Goal: Find contact information: Find contact information

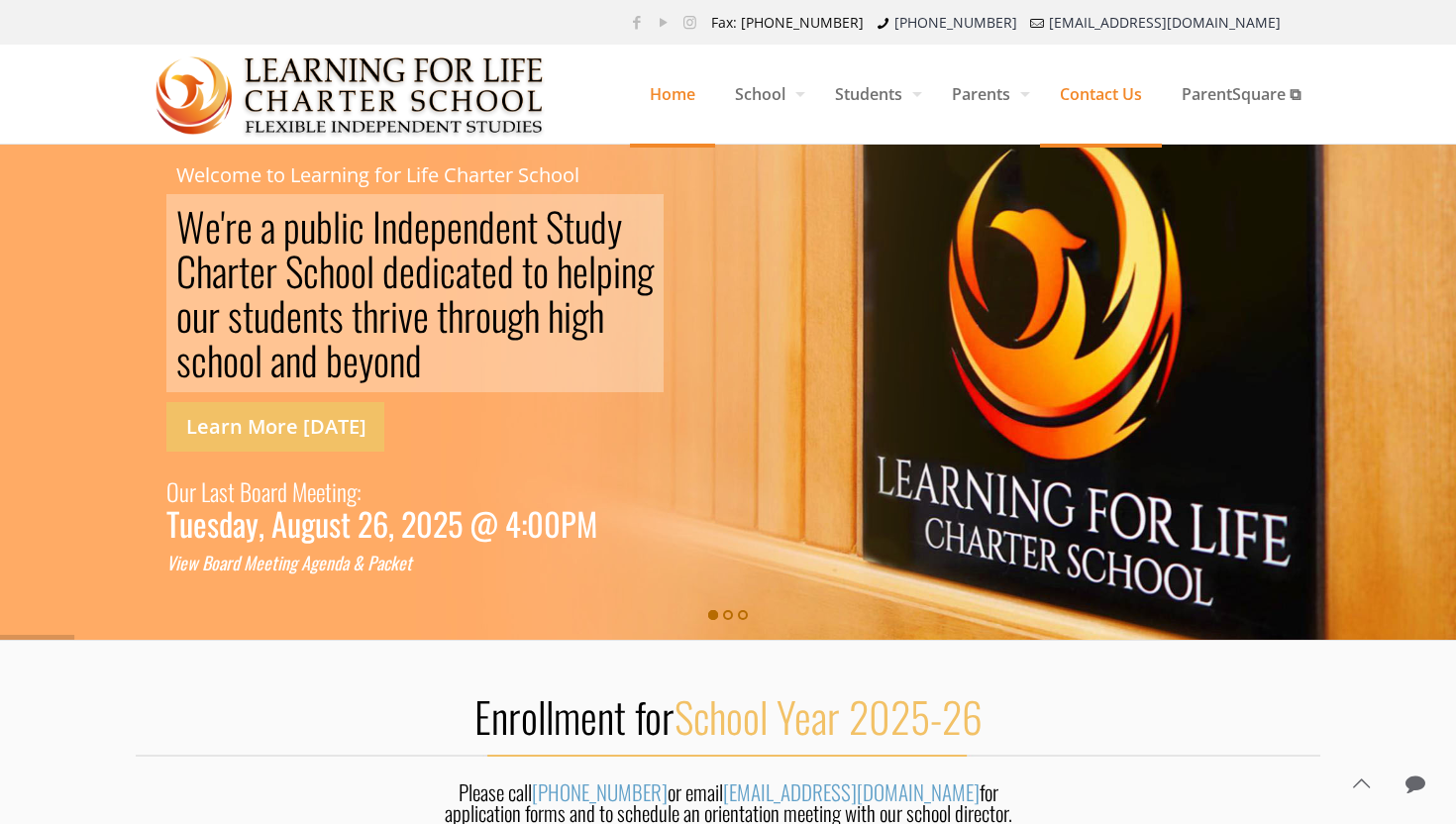
click at [1114, 84] on span "Contact Us" at bounding box center [1101, 95] width 121 height 60
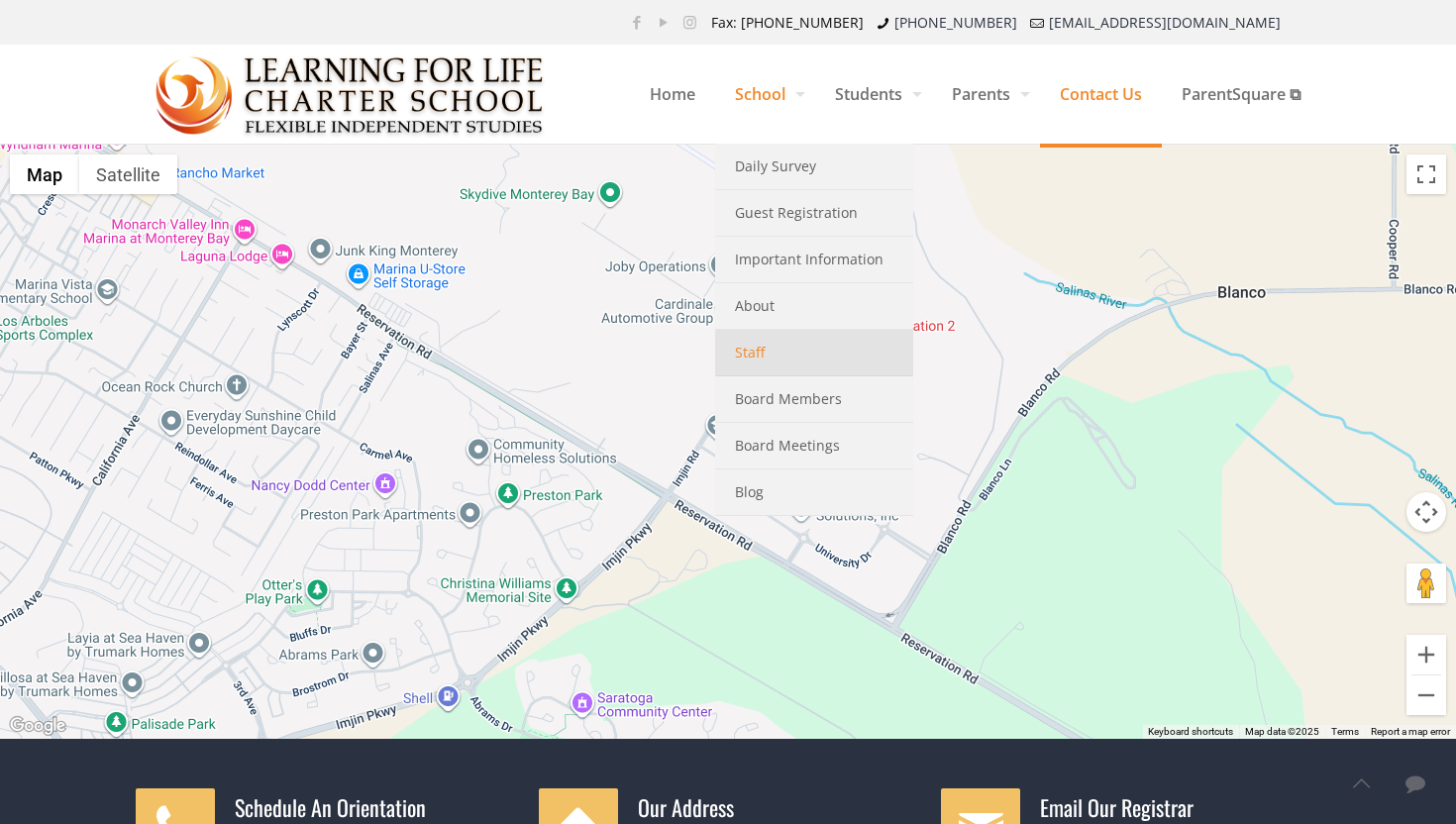
click at [750, 344] on span "Staff" at bounding box center [749, 352] width 30 height 26
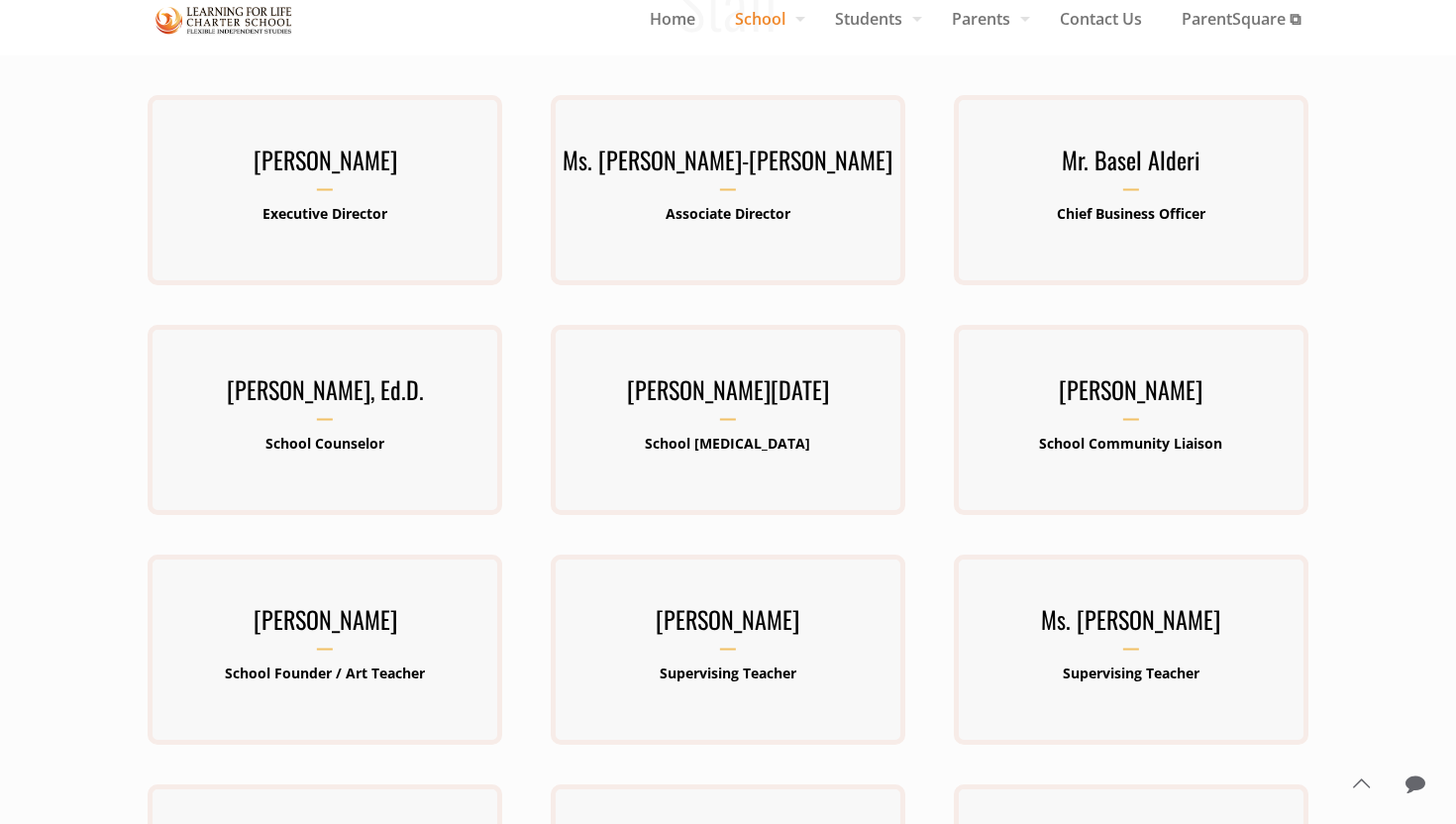
scroll to position [195, 0]
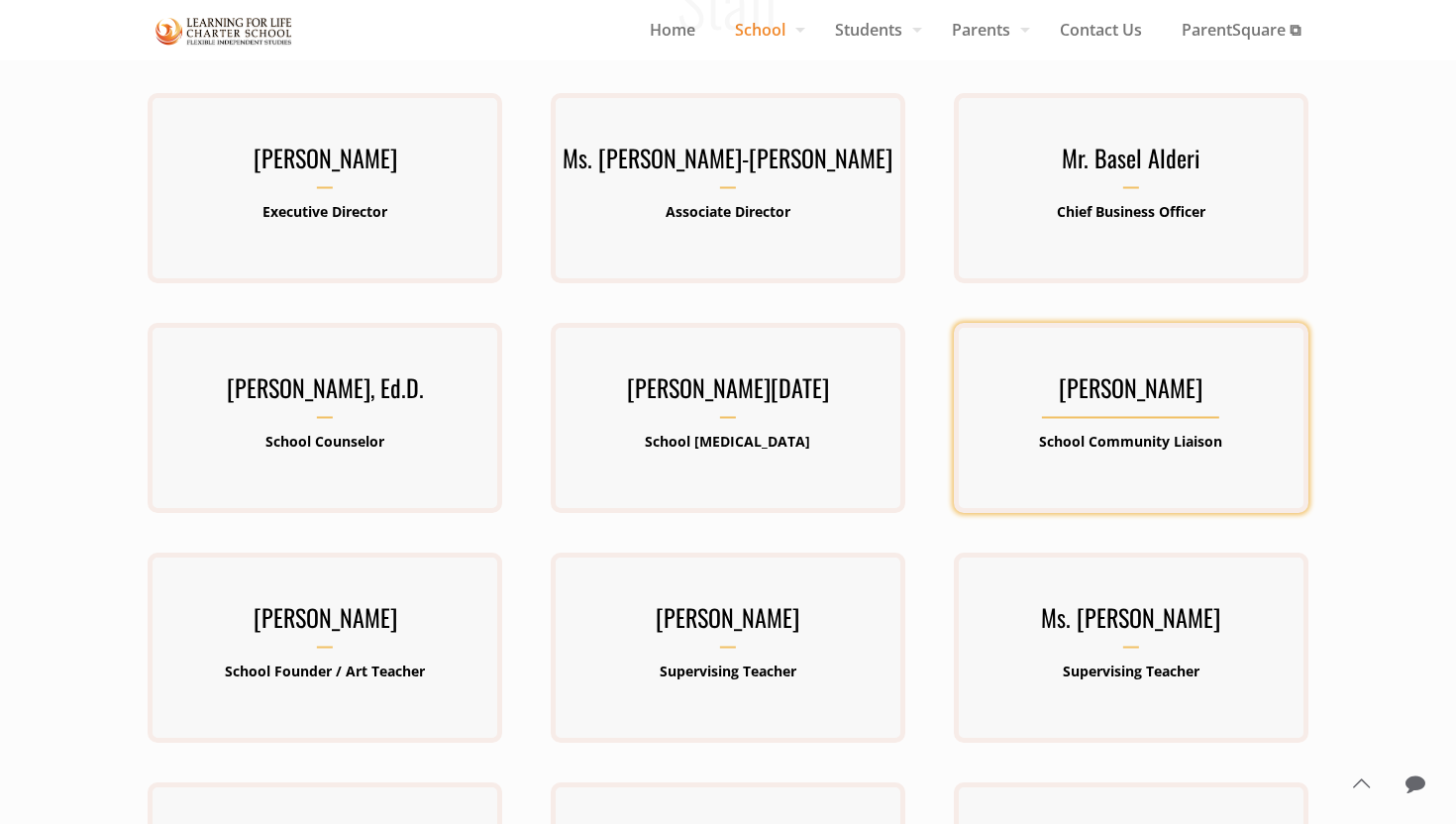
click at [1081, 396] on h3 "[PERSON_NAME]" at bounding box center [1131, 393] width 354 height 52
click at [1103, 391] on h3 "Ms. Maribel Perez Santos" at bounding box center [1131, 393] width 354 height 52
click at [1113, 444] on b "School Community Liaison" at bounding box center [1131, 441] width 183 height 19
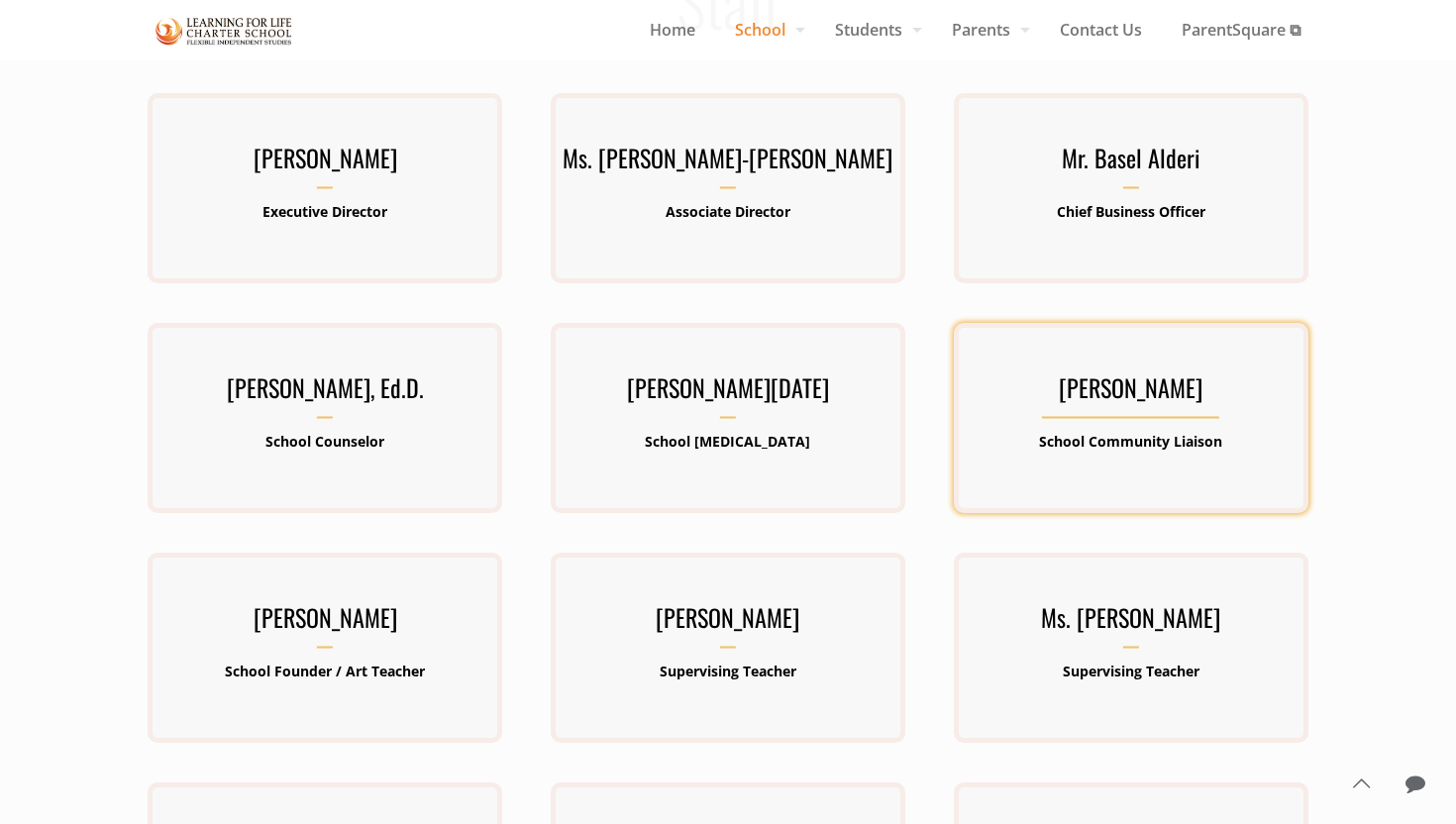
click at [1113, 444] on b "School Community Liaison" at bounding box center [1131, 441] width 183 height 19
click at [1132, 413] on h3 "Ms. Maribel Perez Santos" at bounding box center [1131, 393] width 354 height 52
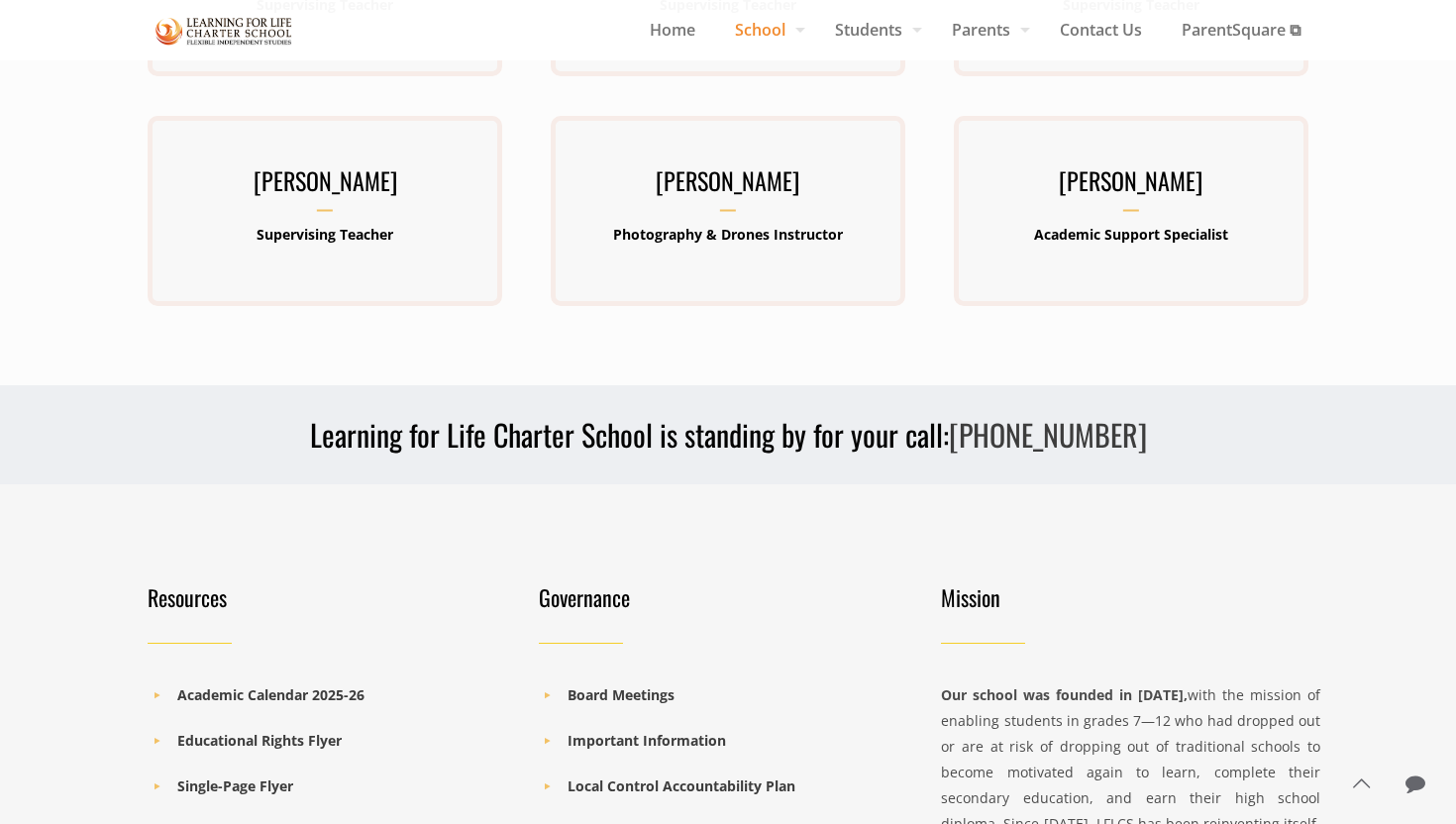
scroll to position [1090, 0]
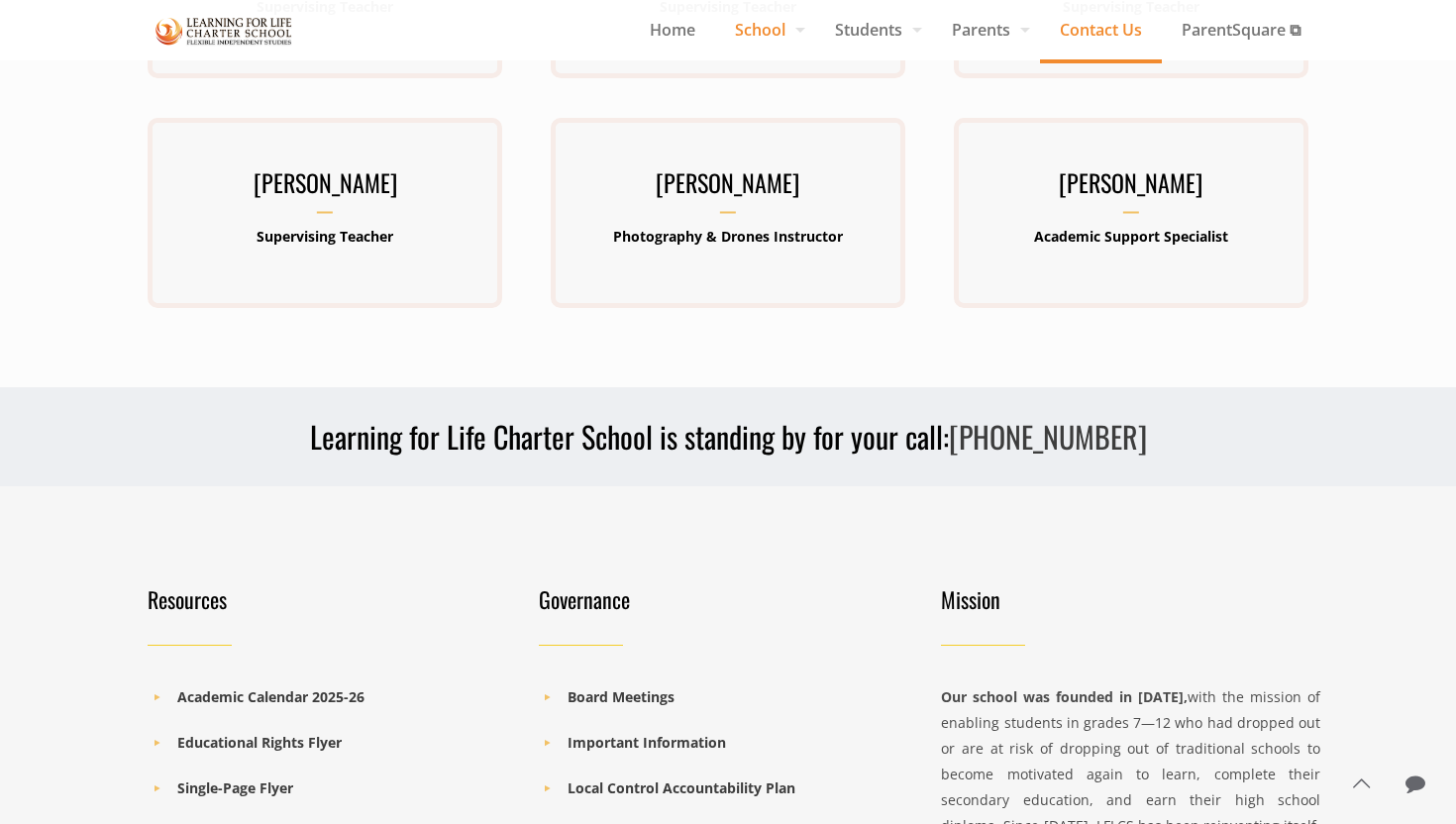
click at [1096, 34] on span "Contact Us" at bounding box center [1101, 30] width 121 height 30
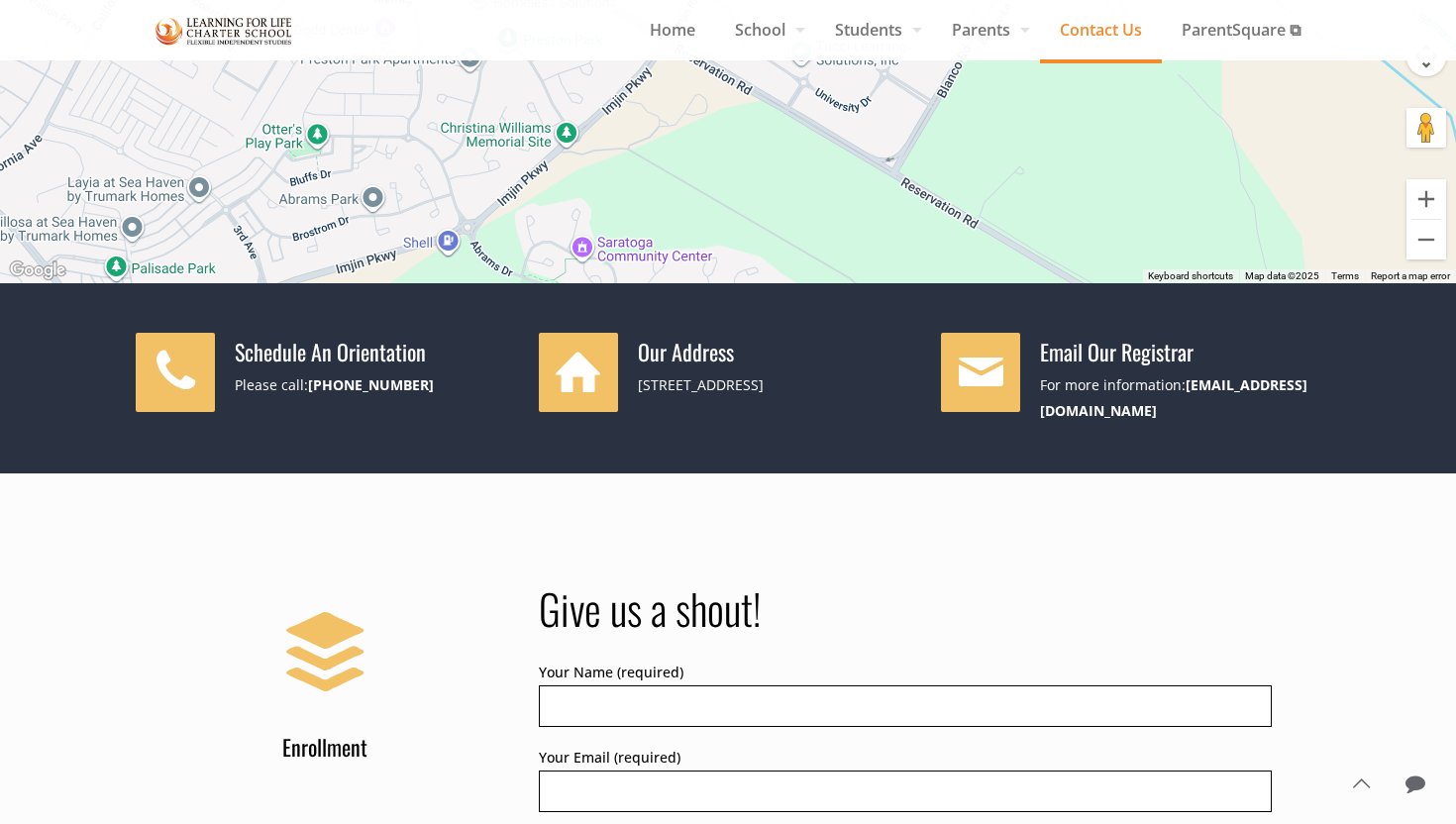
scroll to position [469, 0]
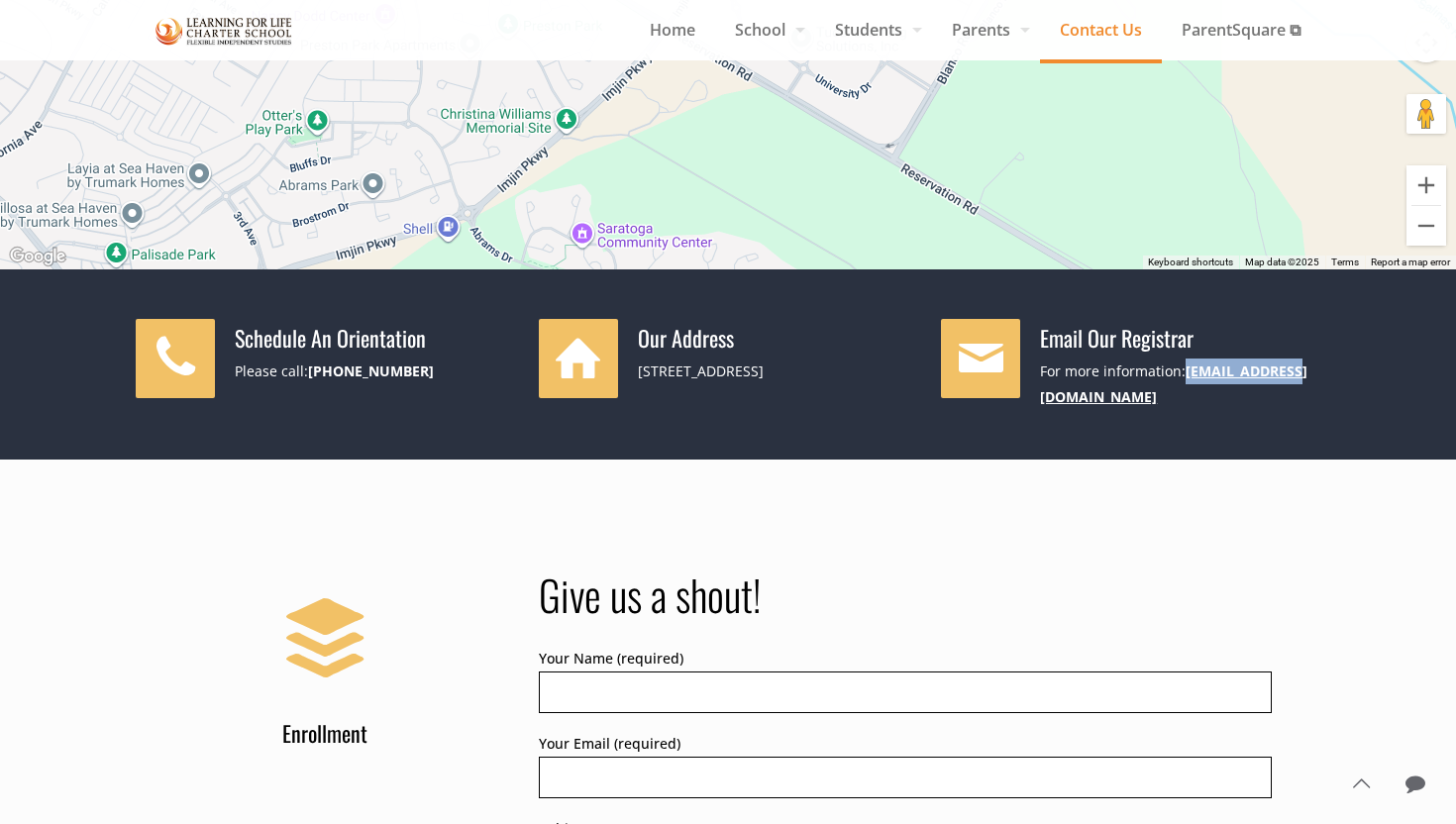
drag, startPoint x: 1284, startPoint y: 370, endPoint x: 1187, endPoint y: 368, distance: 97.0
click at [1187, 368] on div "For more information: info@lflcs.org" at bounding box center [1180, 384] width 281 height 52
copy link "[EMAIL_ADDRESS][DOMAIN_NAME]"
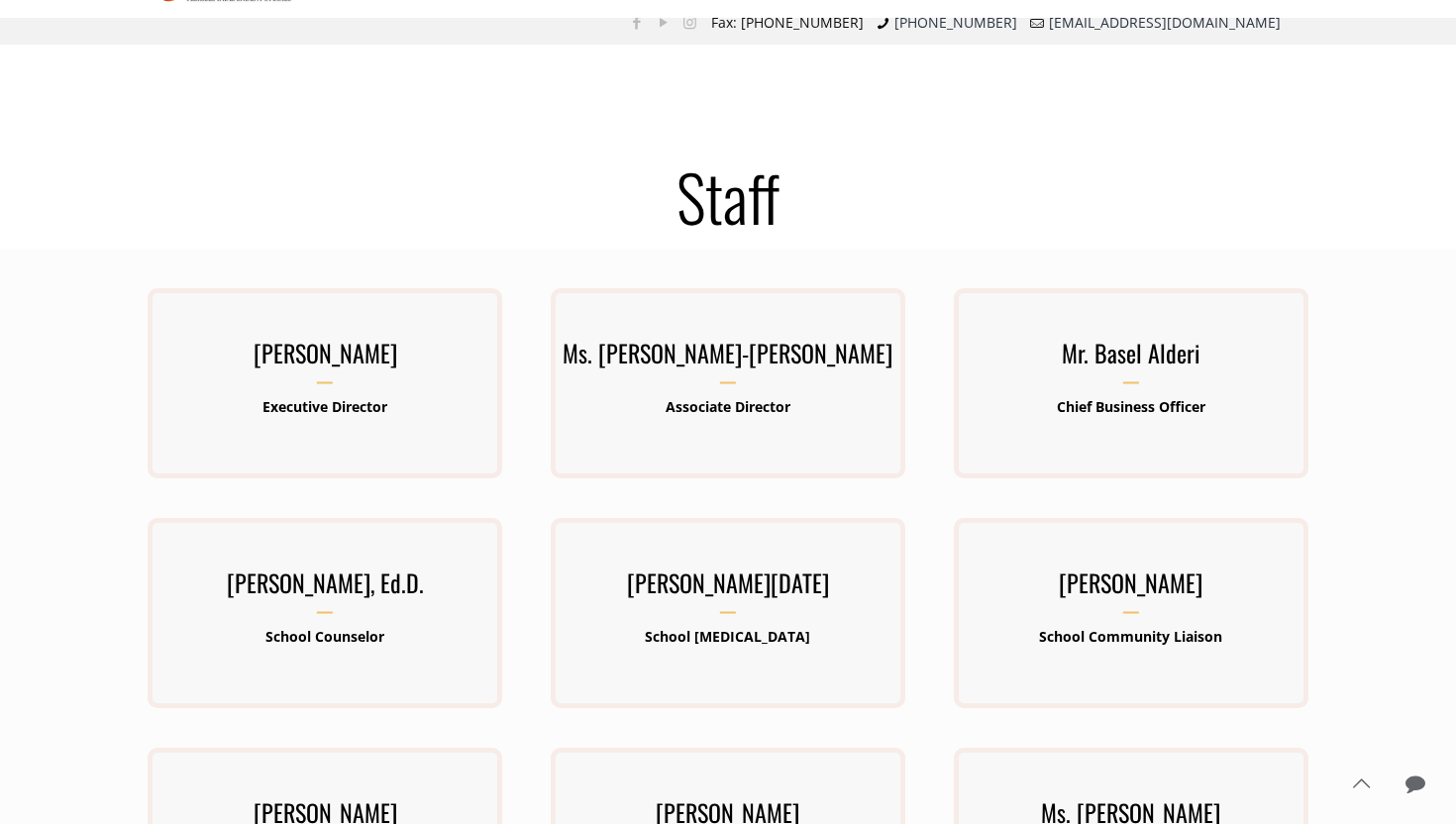
scroll to position [1090, 0]
